Goal: Task Accomplishment & Management: Use online tool/utility

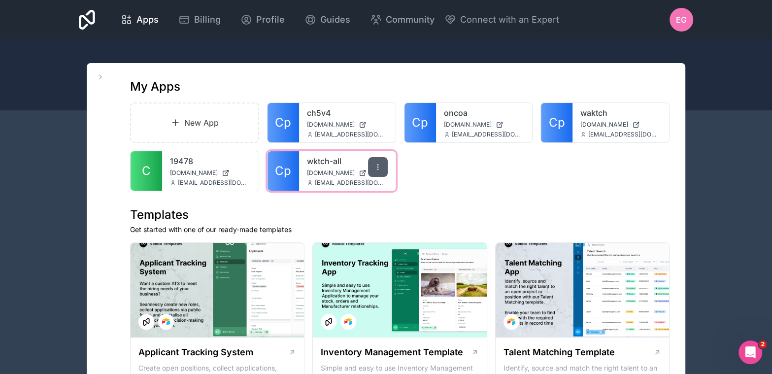
click at [371, 168] on div at bounding box center [378, 167] width 20 height 20
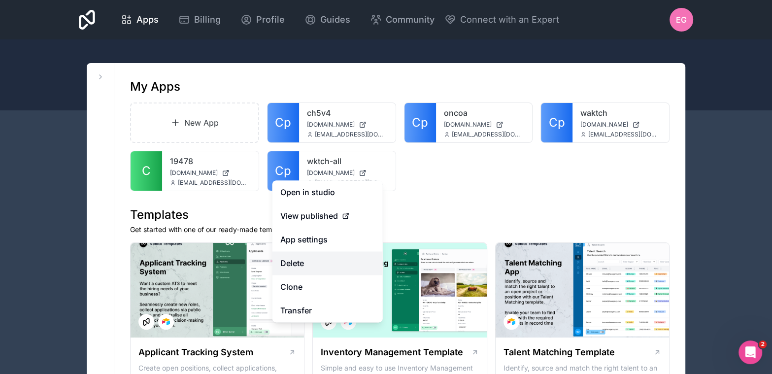
click at [310, 265] on button "Delete" at bounding box center [327, 263] width 110 height 24
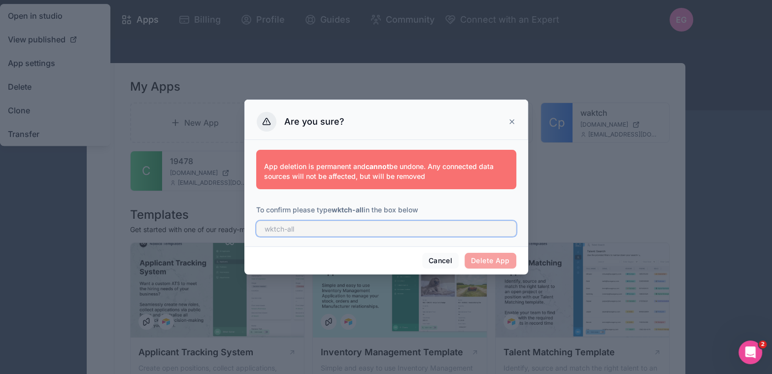
click at [321, 233] on input "text" at bounding box center [386, 229] width 260 height 16
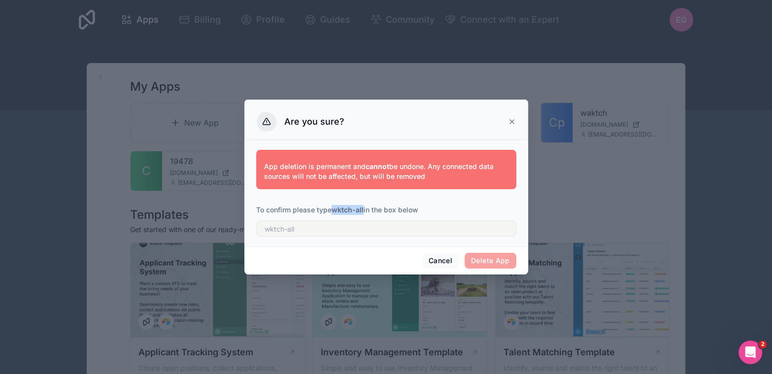
drag, startPoint x: 333, startPoint y: 211, endPoint x: 365, endPoint y: 210, distance: 32.0
click at [365, 210] on p "To confirm please type wktch-all in the box below" at bounding box center [386, 210] width 260 height 10
copy strong "wktch-all"
click at [308, 233] on input "text" at bounding box center [386, 229] width 260 height 16
paste input "wktch-all"
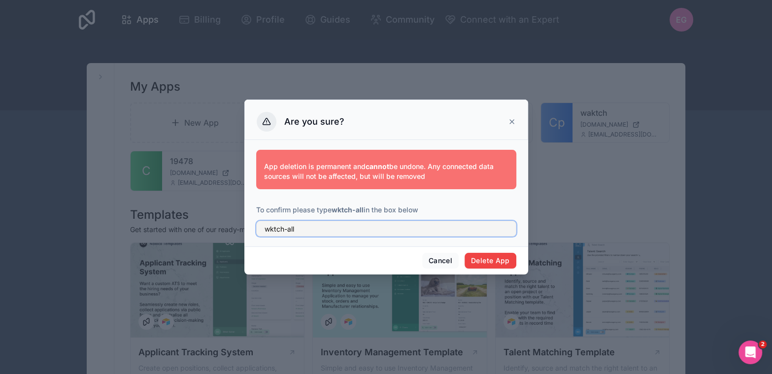
type input "wktch-all"
click at [490, 263] on button "Delete App" at bounding box center [491, 261] width 52 height 16
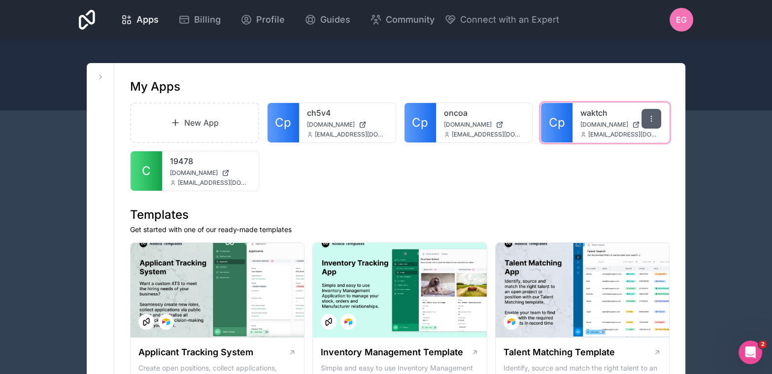
click at [649, 124] on div at bounding box center [651, 119] width 20 height 20
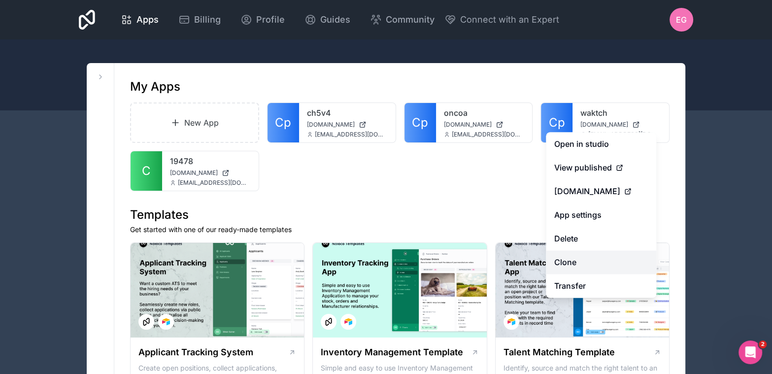
click at [587, 259] on link "Clone" at bounding box center [601, 262] width 110 height 24
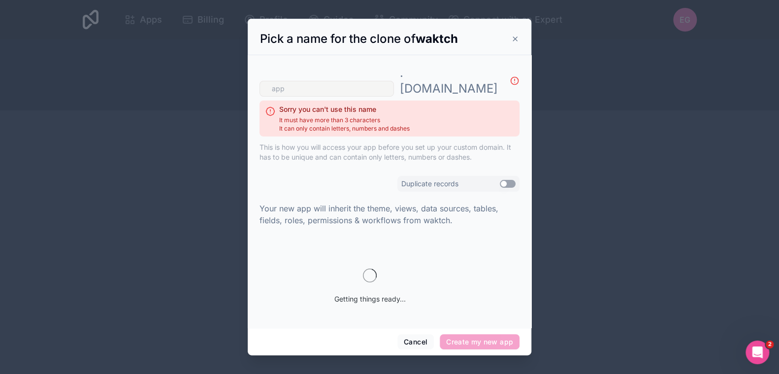
click at [339, 81] on input "text" at bounding box center [327, 89] width 135 height 16
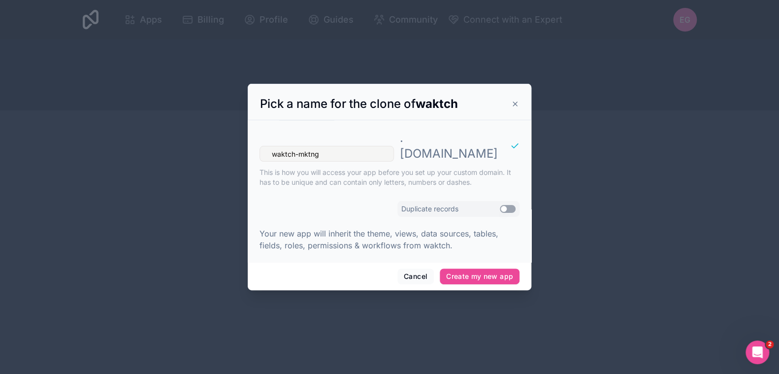
type input "waktch-mktng"
click at [511, 207] on div "Duplicate records Use setting" at bounding box center [459, 209] width 123 height 16
click at [508, 205] on button "Use setting" at bounding box center [508, 209] width 16 height 8
click at [489, 269] on button "Create my new app" at bounding box center [480, 277] width 80 height 16
